Goal: Navigation & Orientation: Find specific page/section

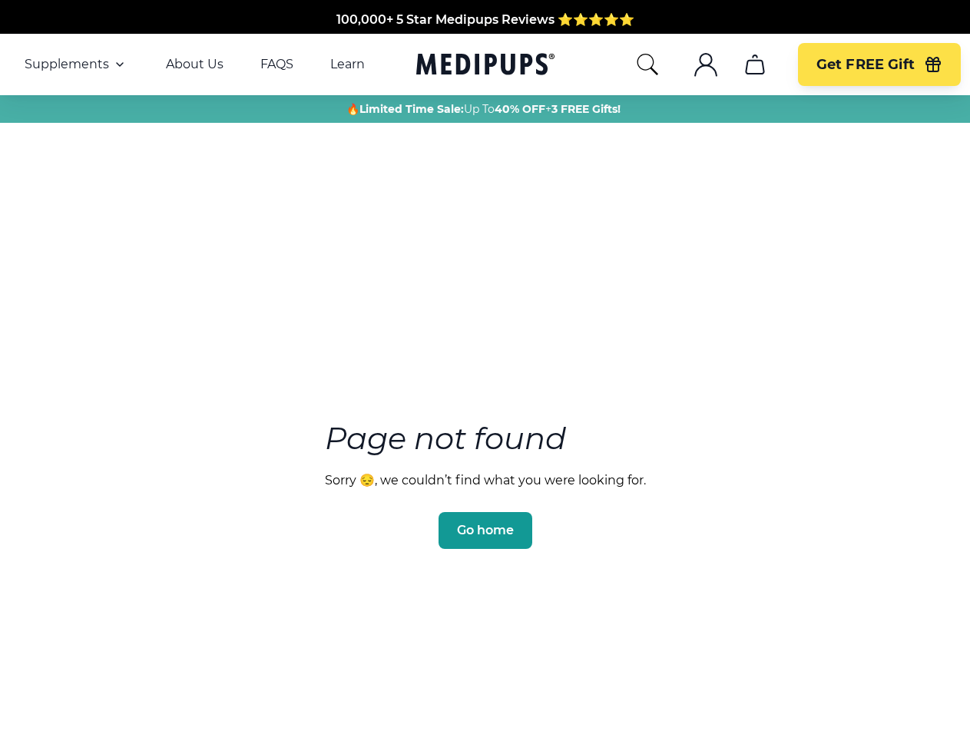
click at [485, 369] on section "Page not found Sorry 😔, we couldn’t find what you were looking for. Go home" at bounding box center [485, 449] width 970 height 590
click at [76, 65] on span "Supplements" at bounding box center [67, 64] width 84 height 15
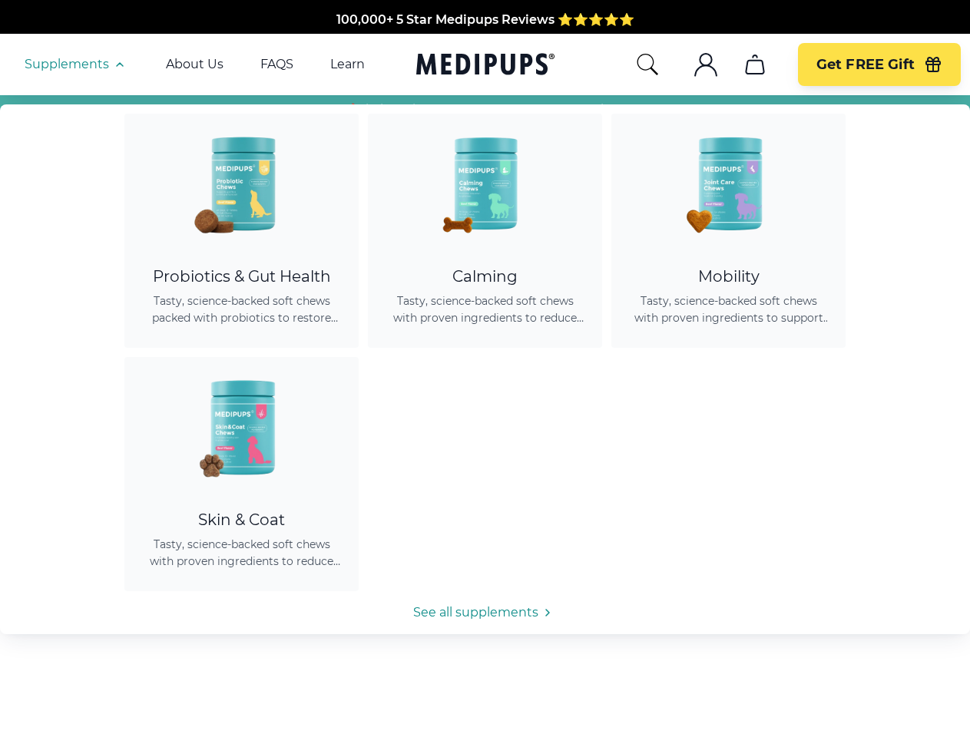
click at [118, 65] on icon "button" at bounding box center [120, 64] width 18 height 18
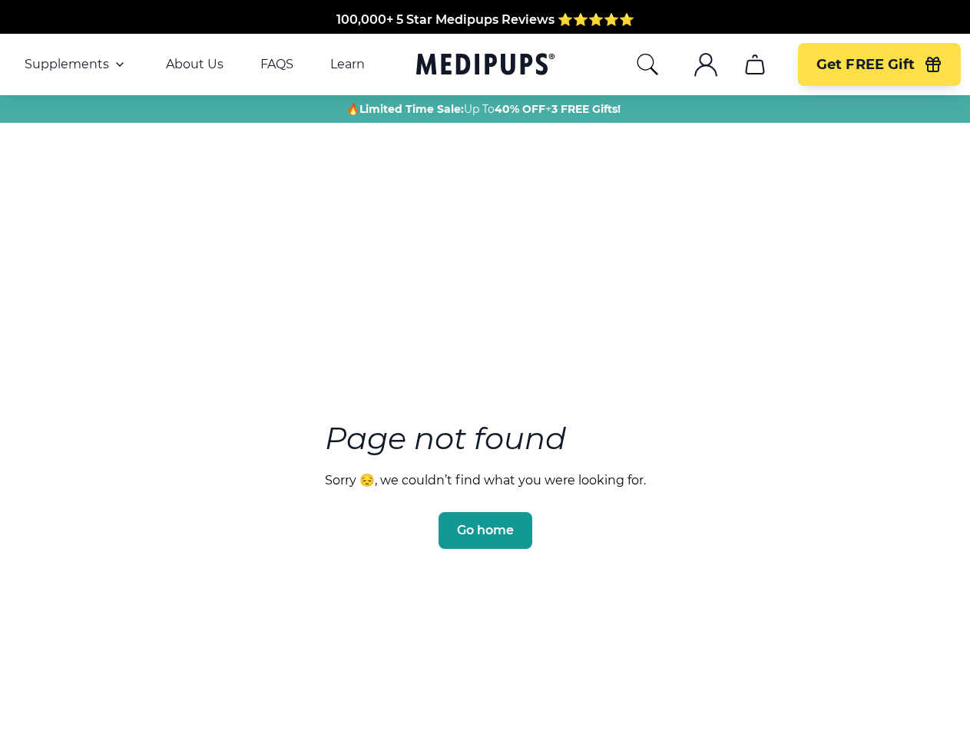
click at [647, 65] on icon "search" at bounding box center [647, 64] width 25 height 25
click at [705, 65] on icon ".cls-1{fill:none;stroke:currentColor;stroke-miterlimit:10;stroke-width:1.5px;}" at bounding box center [705, 64] width 25 height 25
click at [754, 65] on icon "cart" at bounding box center [755, 64] width 25 height 25
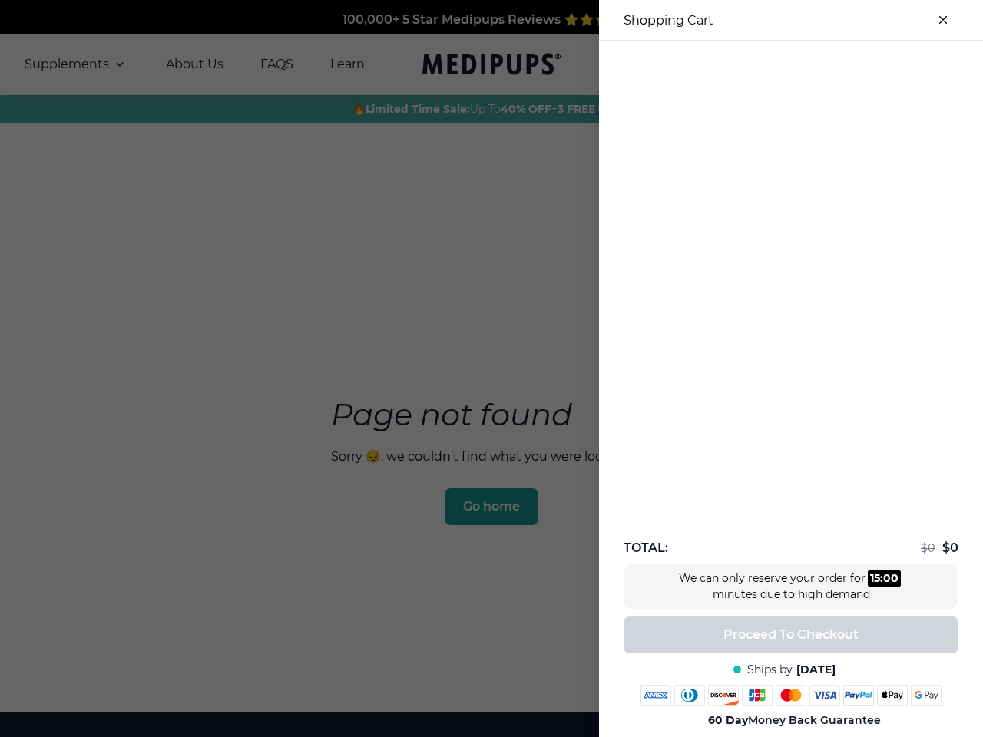
click at [754, 65] on div at bounding box center [791, 53] width 384 height 25
click at [879, 65] on div at bounding box center [791, 53] width 384 height 25
